Goal: Find specific page/section: Find specific page/section

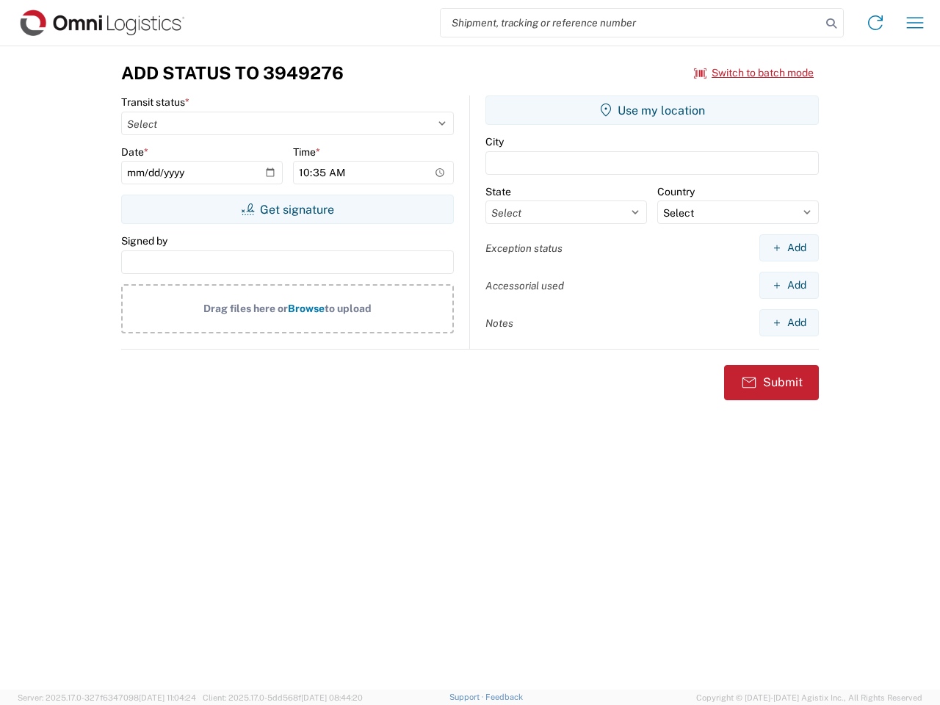
click at [631, 23] on input "search" at bounding box center [631, 23] width 381 height 28
click at [832, 24] on icon at bounding box center [831, 23] width 21 height 21
click at [876, 23] on icon at bounding box center [876, 23] width 24 height 24
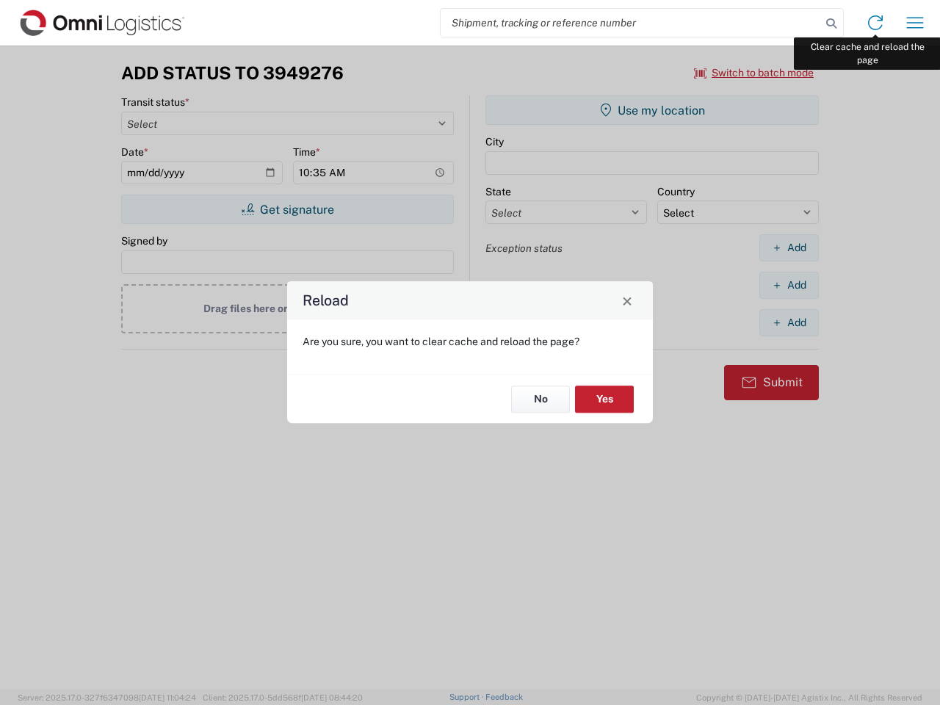
click at [915, 23] on div "Reload Are you sure, you want to clear cache and reload the page? No Yes" at bounding box center [470, 352] width 940 height 705
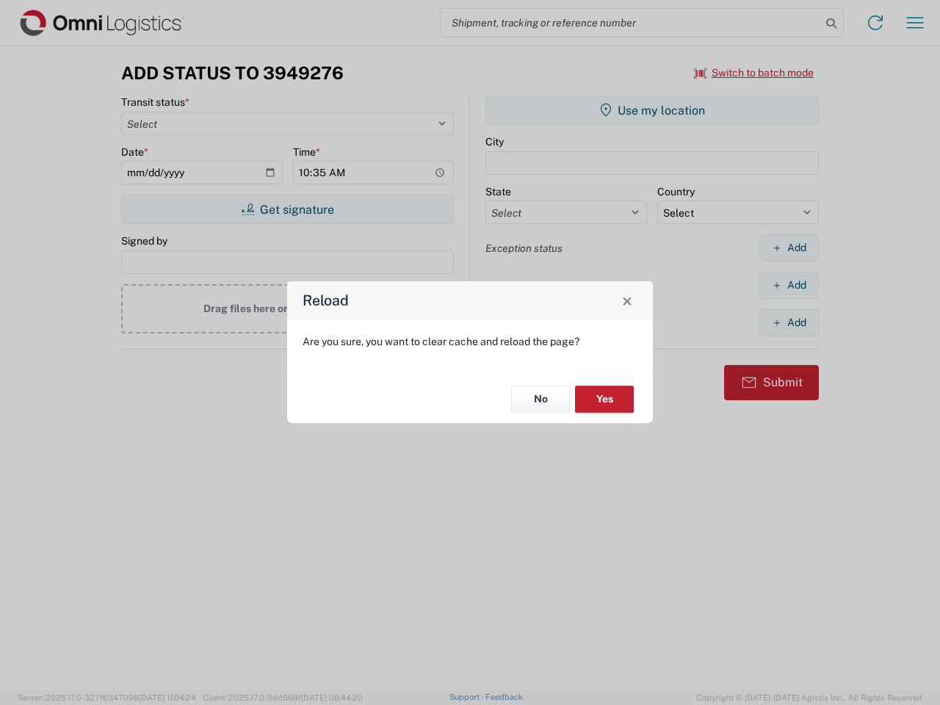
click at [755, 73] on div "Reload Are you sure, you want to clear cache and reload the page? No Yes" at bounding box center [470, 352] width 940 height 705
click at [287, 209] on div "Reload Are you sure, you want to clear cache and reload the page? No Yes" at bounding box center [470, 352] width 940 height 705
click at [652, 110] on div "Reload Are you sure, you want to clear cache and reload the page? No Yes" at bounding box center [470, 352] width 940 height 705
click at [789, 248] on div "Reload Are you sure, you want to clear cache and reload the page? No Yes" at bounding box center [470, 352] width 940 height 705
click at [789, 285] on div "Reload Are you sure, you want to clear cache and reload the page? No Yes" at bounding box center [470, 352] width 940 height 705
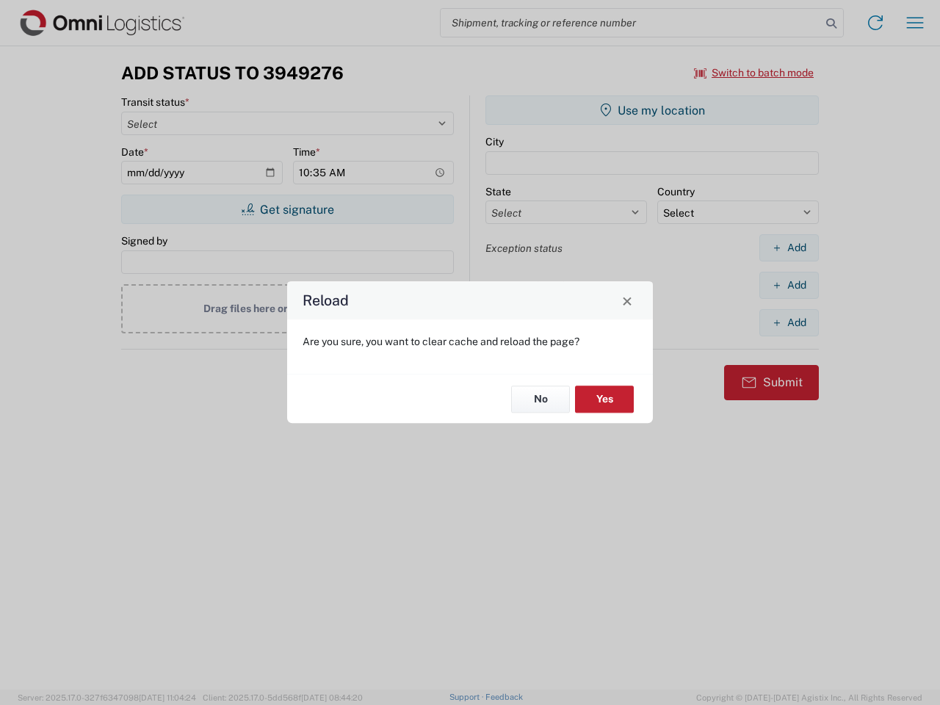
click at [789, 323] on div "Reload Are you sure, you want to clear cache and reload the page? No Yes" at bounding box center [470, 352] width 940 height 705
